Goal: Information Seeking & Learning: Learn about a topic

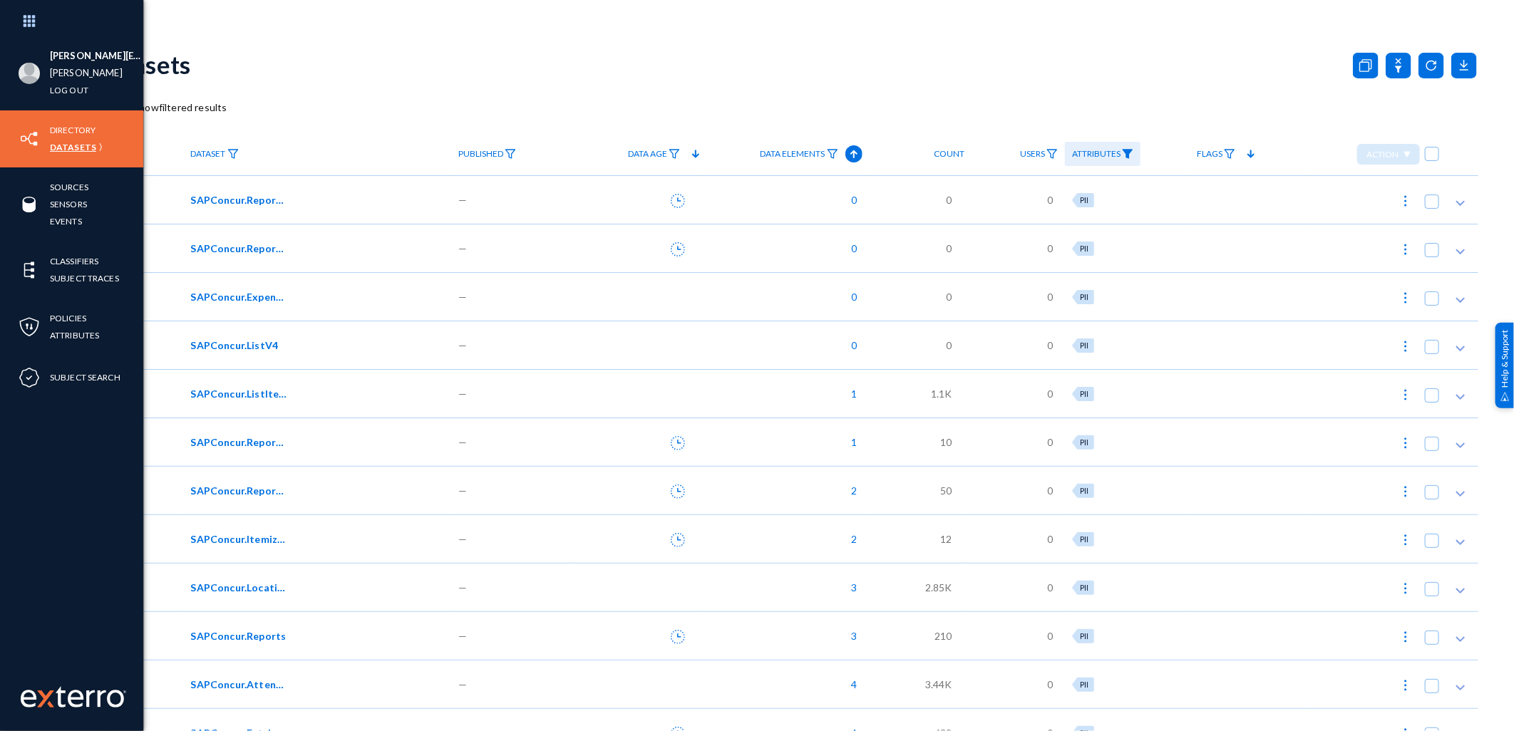
click at [83, 145] on link "Datasets" at bounding box center [73, 147] width 46 height 16
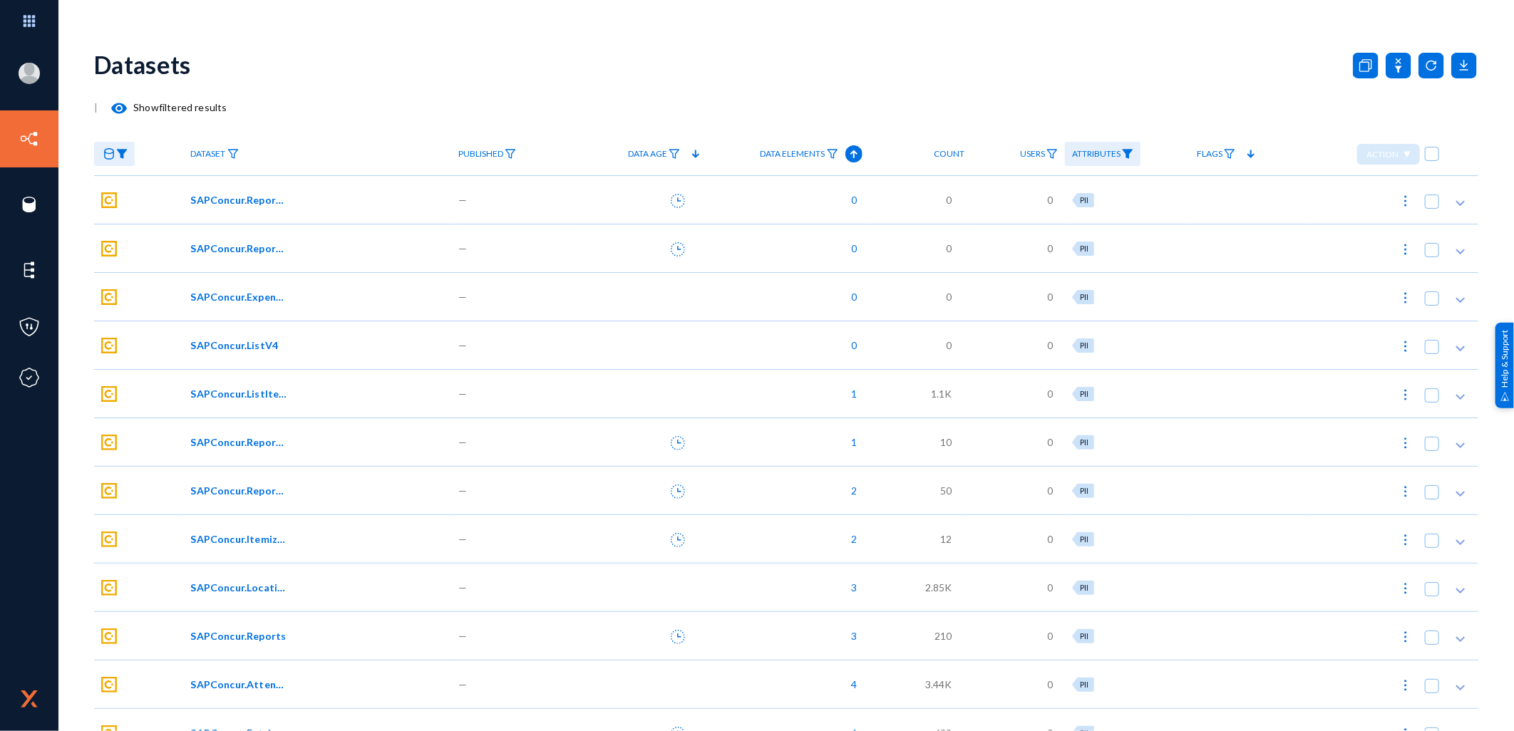
scroll to position [123, 0]
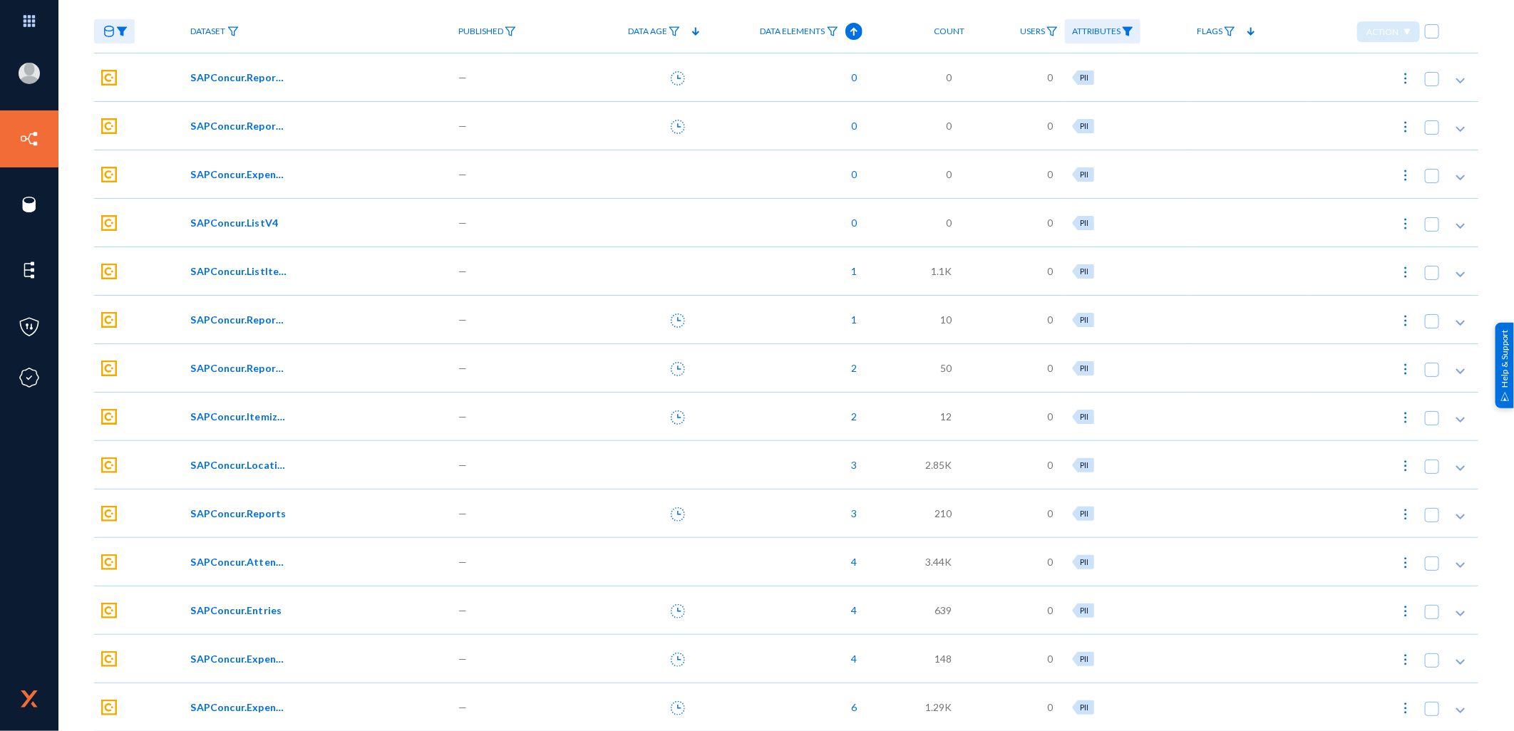
click at [240, 661] on span "SAPConcur.Expenses" at bounding box center [239, 659] width 96 height 15
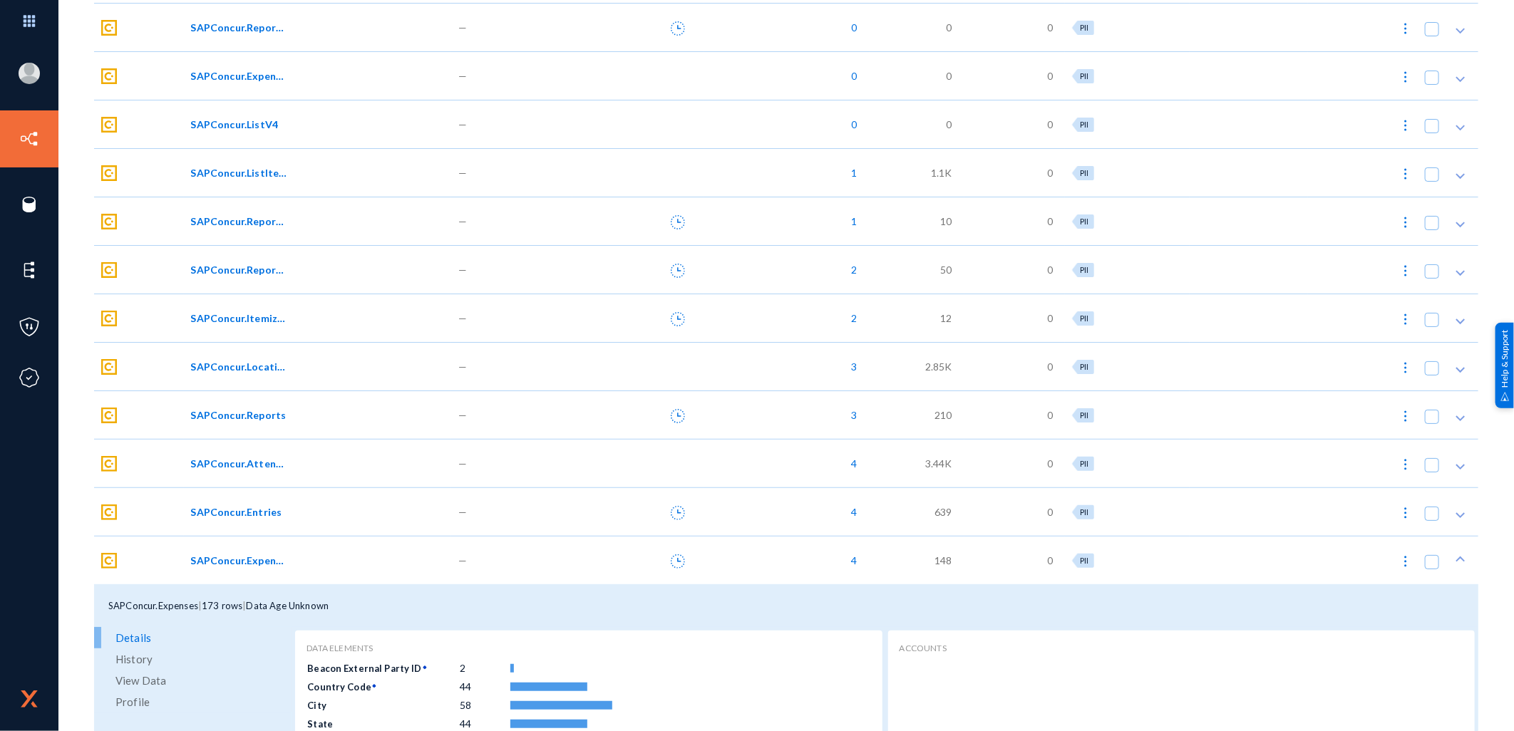
scroll to position [379, 0]
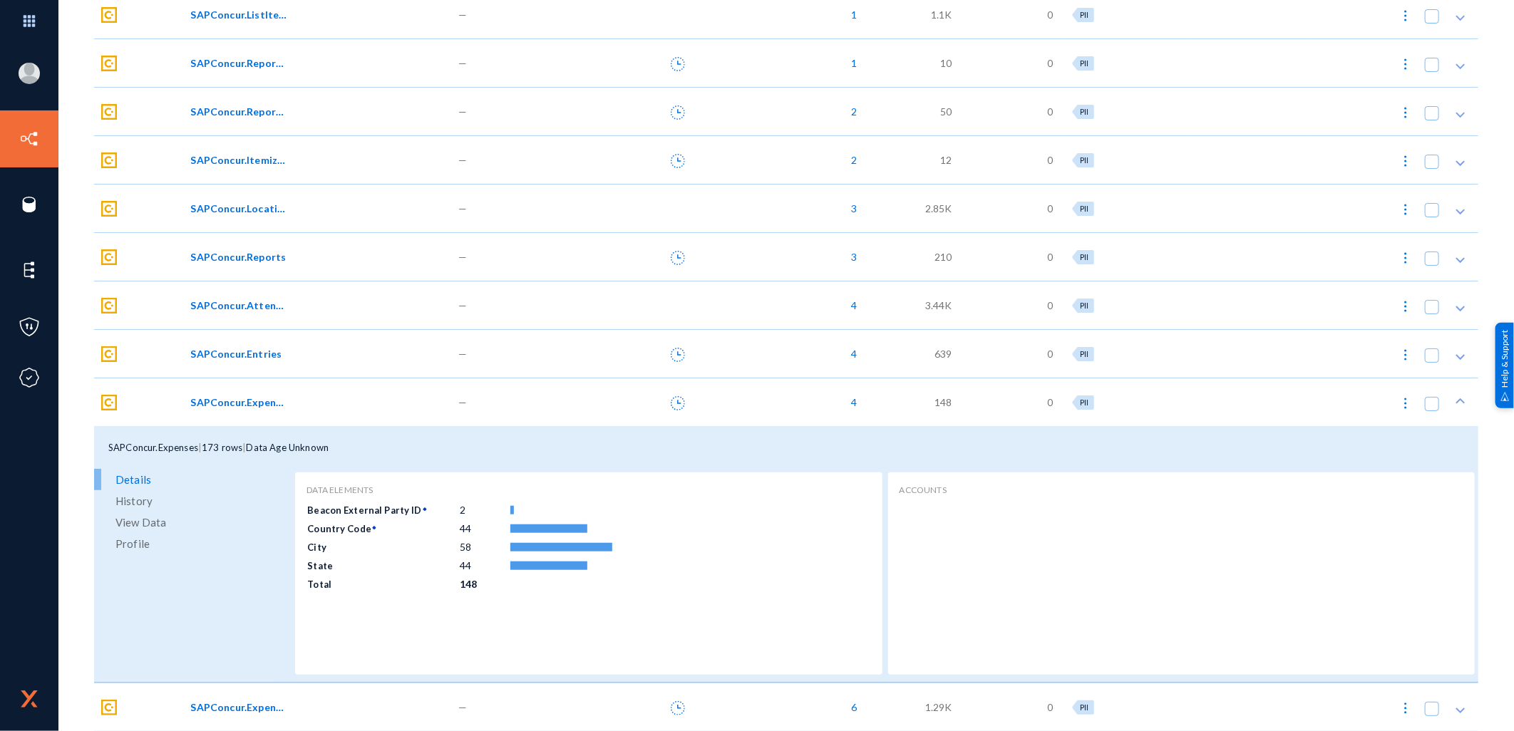
click at [145, 518] on span "View Data" at bounding box center [140, 522] width 51 height 21
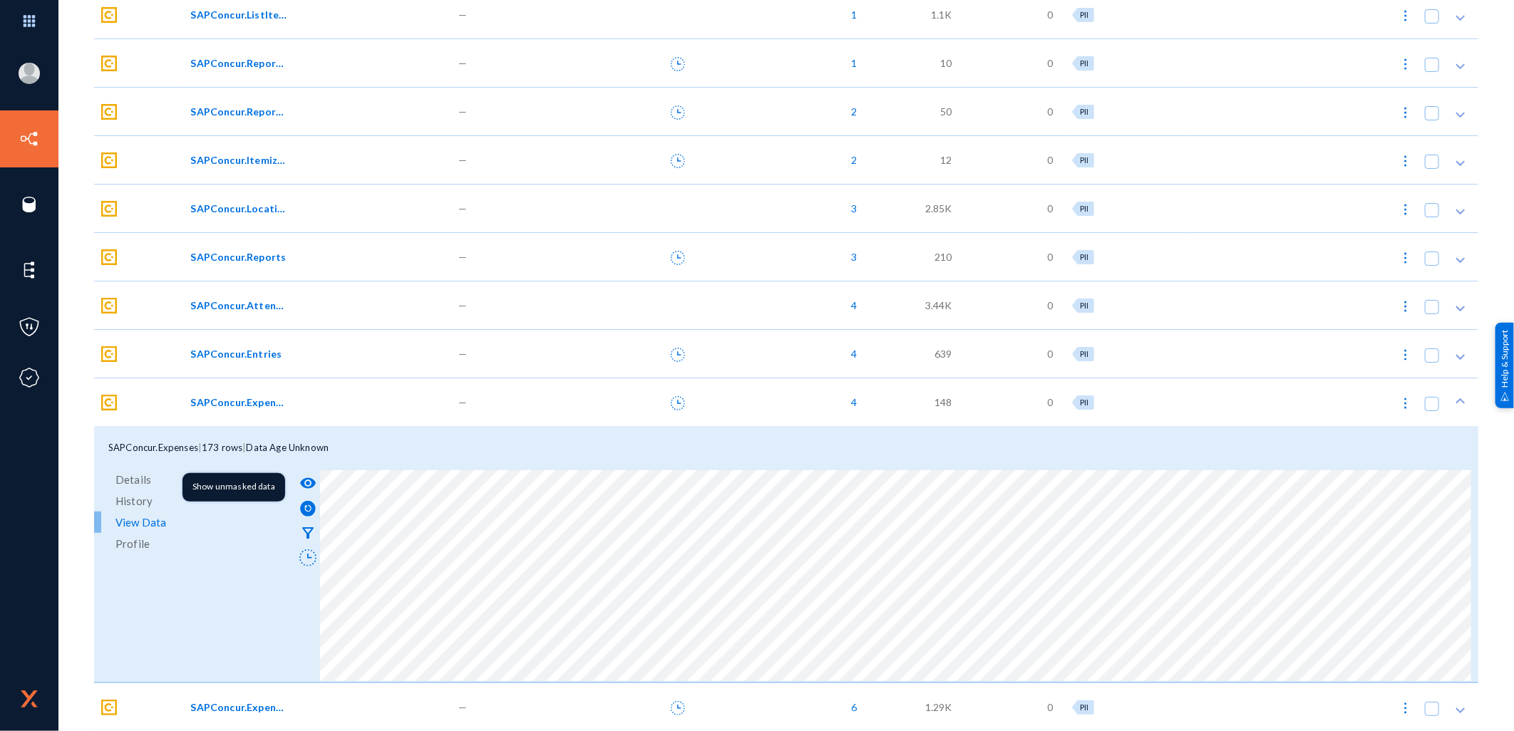
click at [302, 480] on mat-icon "visibility" at bounding box center [307, 483] width 17 height 17
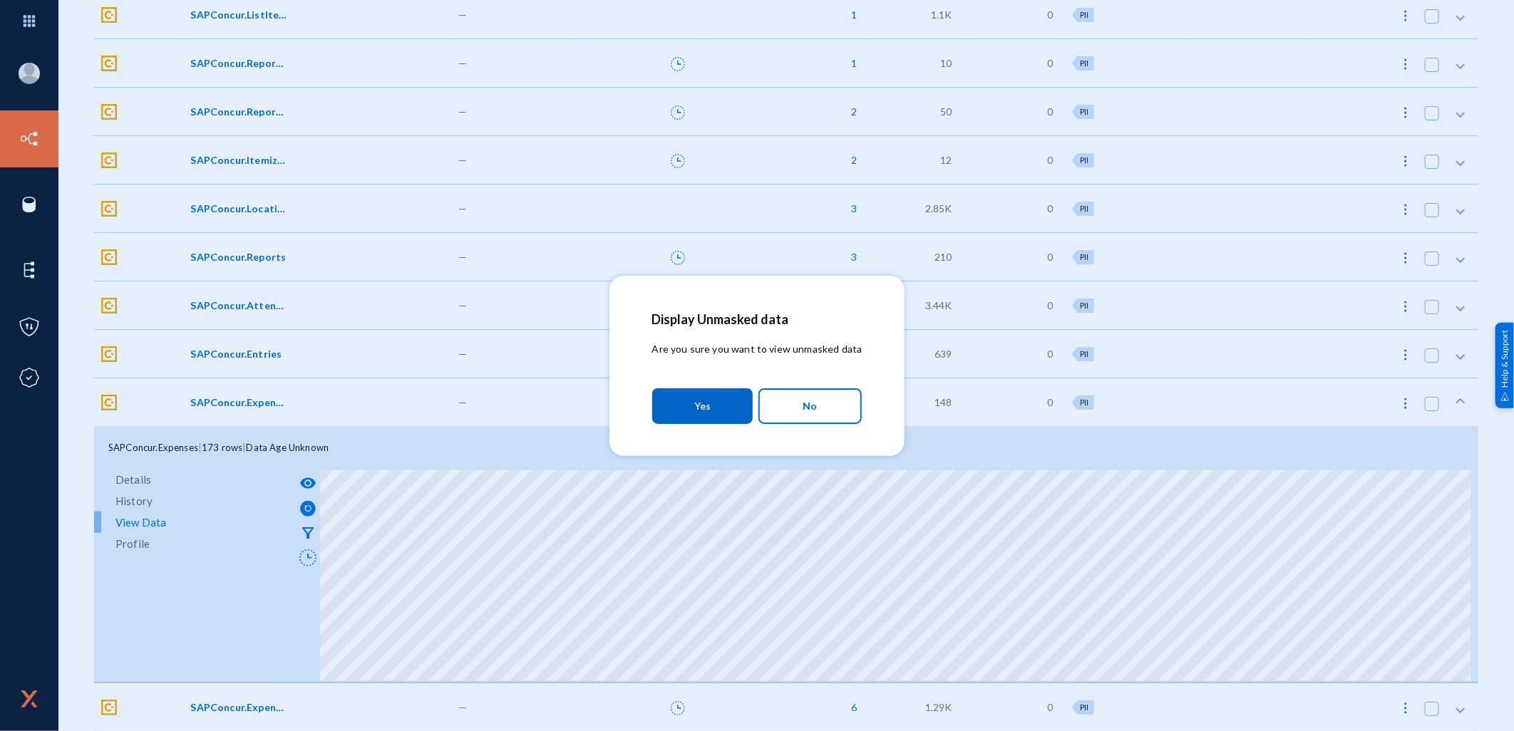
click at [716, 405] on button "Yes" at bounding box center [702, 406] width 101 height 36
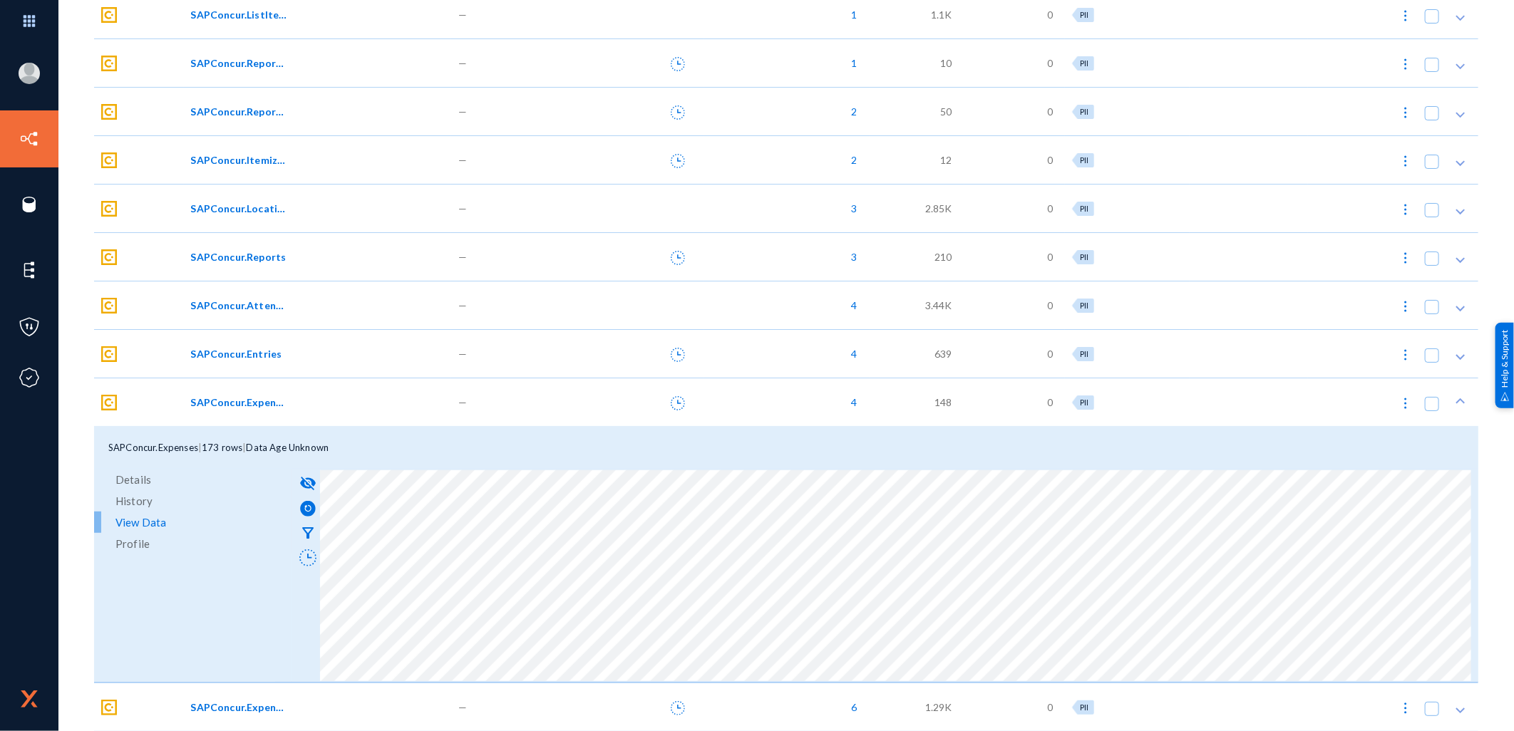
scroll to position [0, 0]
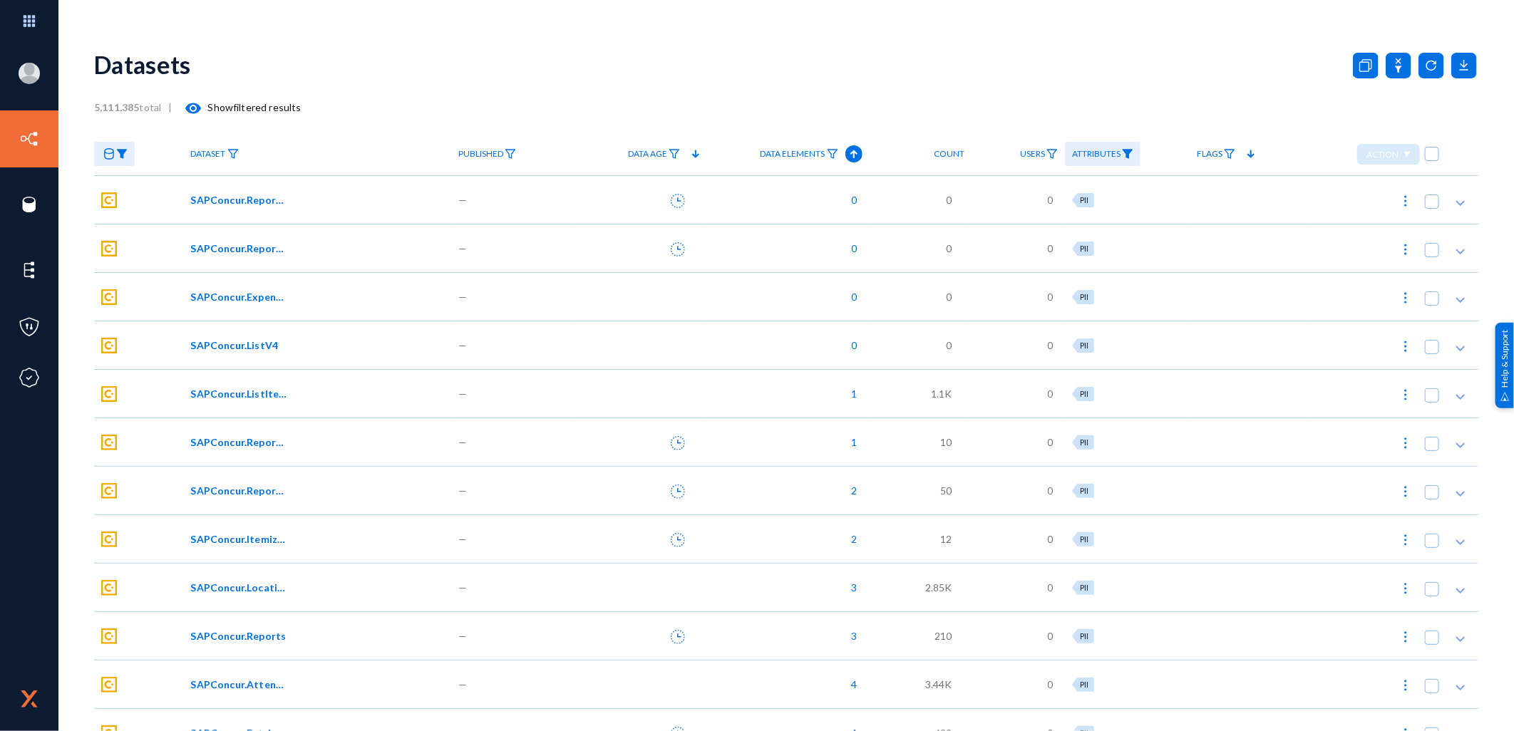
click at [125, 154] on img at bounding box center [121, 154] width 11 height 10
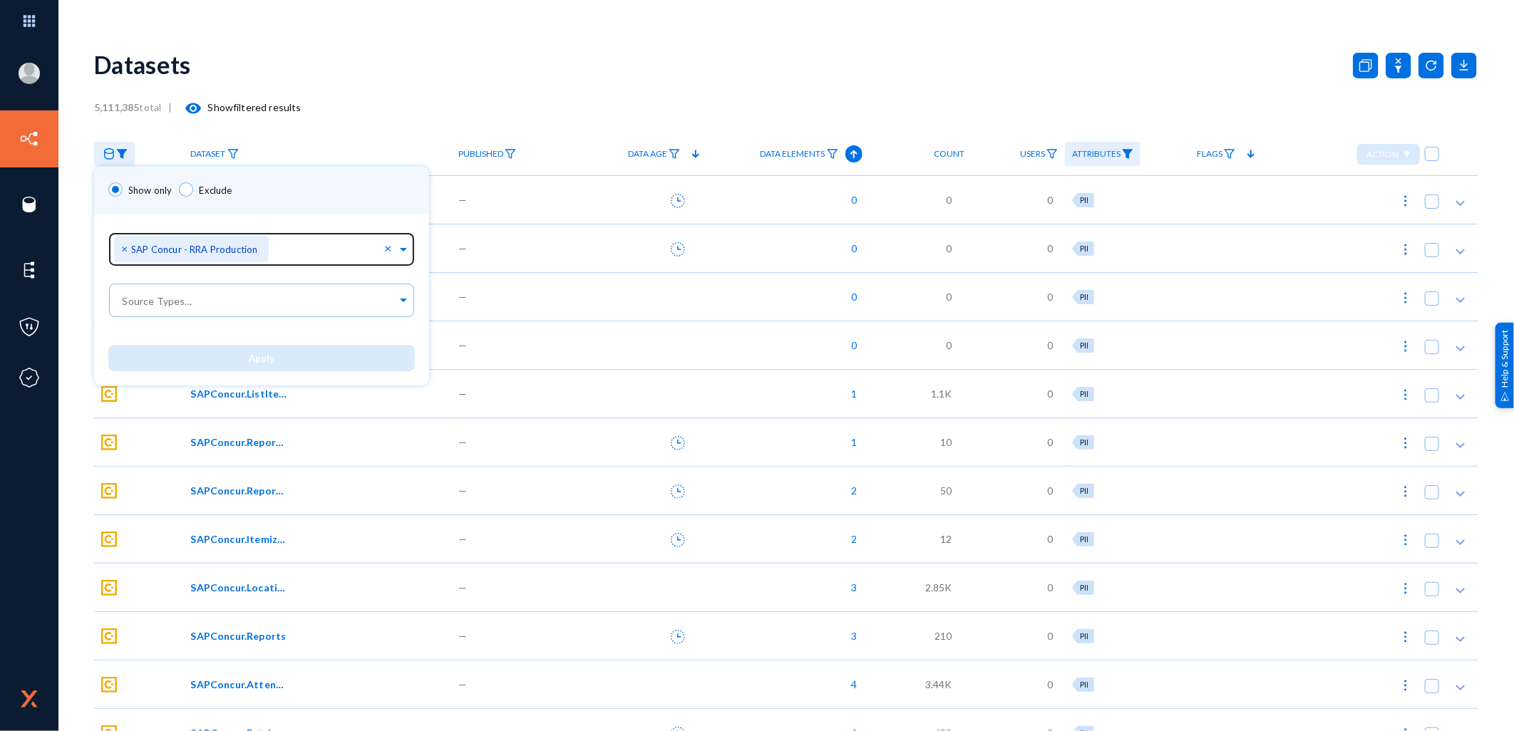
click at [121, 250] on span "×" at bounding box center [126, 249] width 10 height 14
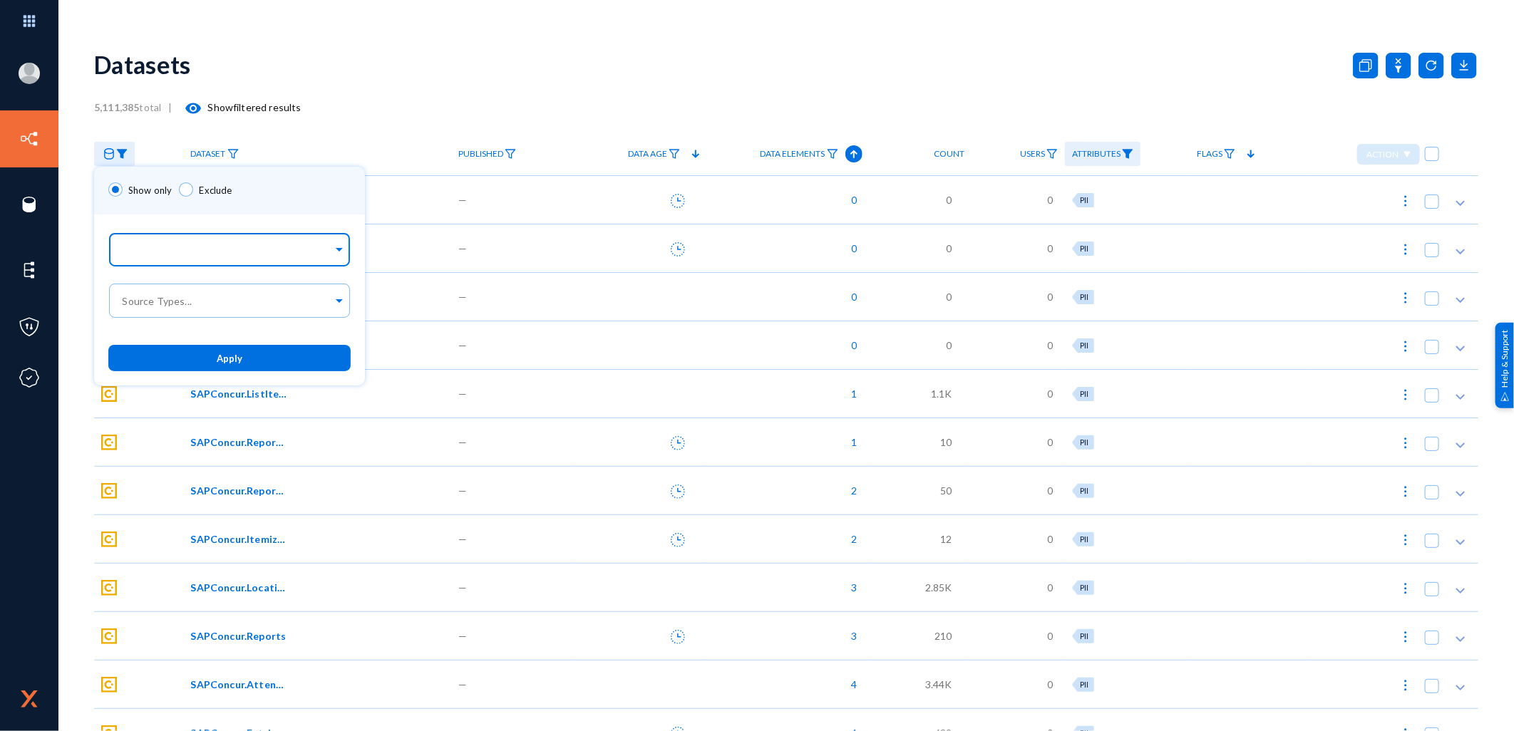
click at [141, 254] on input "text" at bounding box center [226, 252] width 213 height 14
type input "sa"
